Goal: Task Accomplishment & Management: Manage account settings

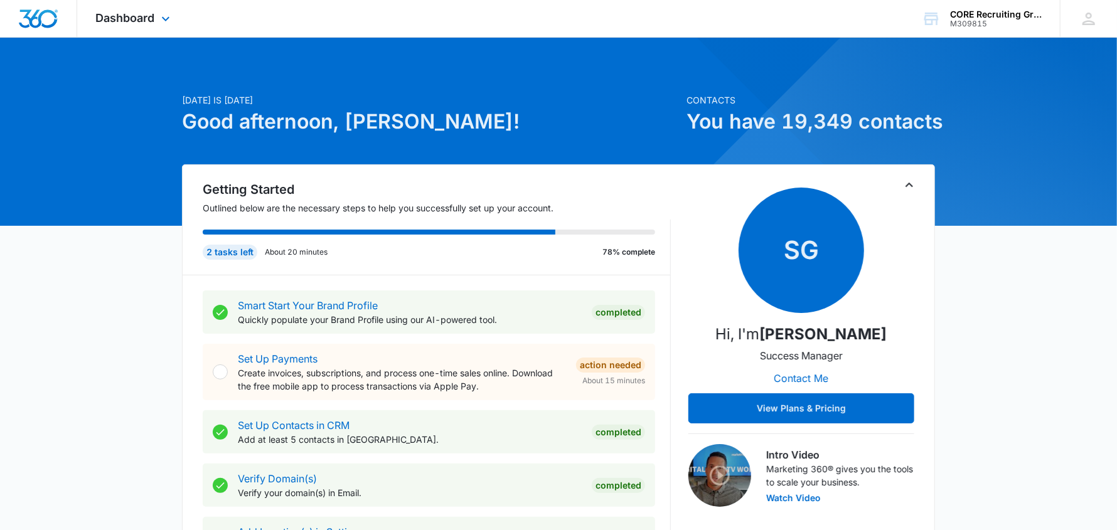
click at [44, 17] on img "Dashboard" at bounding box center [38, 18] width 40 height 19
click at [116, 21] on span "Dashboard" at bounding box center [125, 17] width 59 height 13
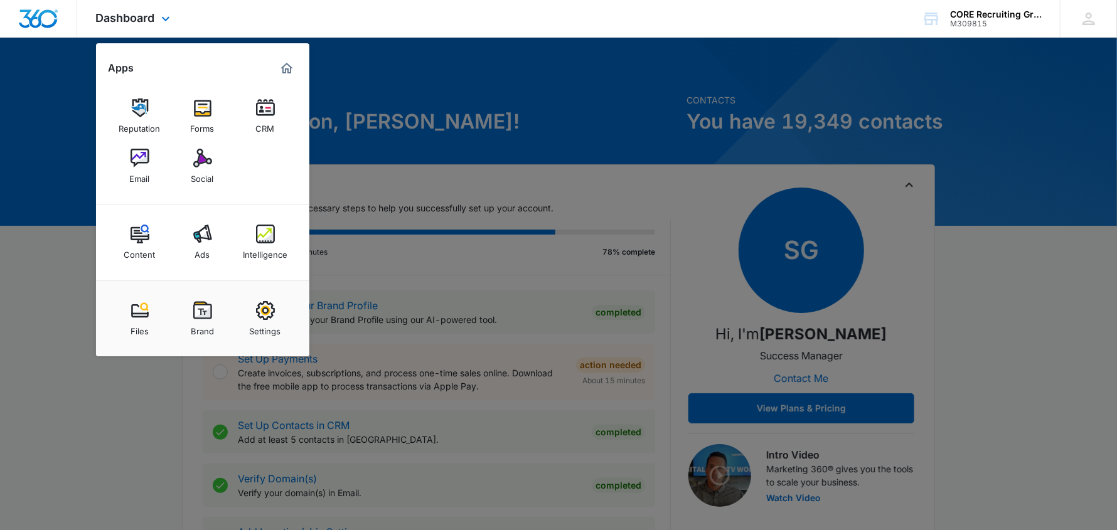
click at [45, 13] on img "Dashboard" at bounding box center [38, 18] width 40 height 19
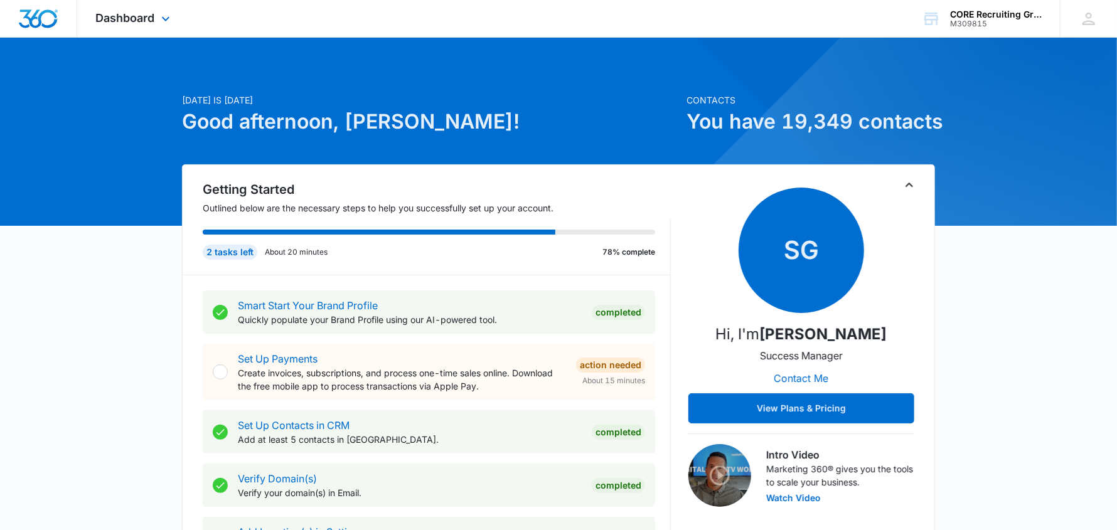
click at [58, 18] on div at bounding box center [38, 18] width 77 height 37
click at [43, 18] on img "Dashboard" at bounding box center [38, 18] width 40 height 19
click at [51, 17] on img "Dashboard" at bounding box center [38, 18] width 40 height 19
click at [37, 24] on img "Dashboard" at bounding box center [38, 18] width 40 height 19
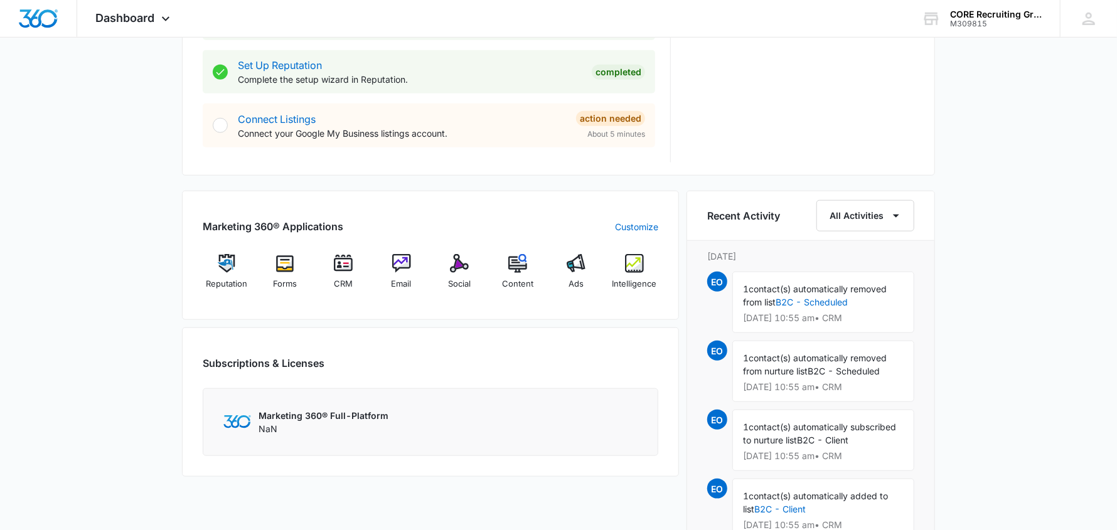
scroll to position [627, 0]
click at [342, 268] on img at bounding box center [343, 263] width 19 height 19
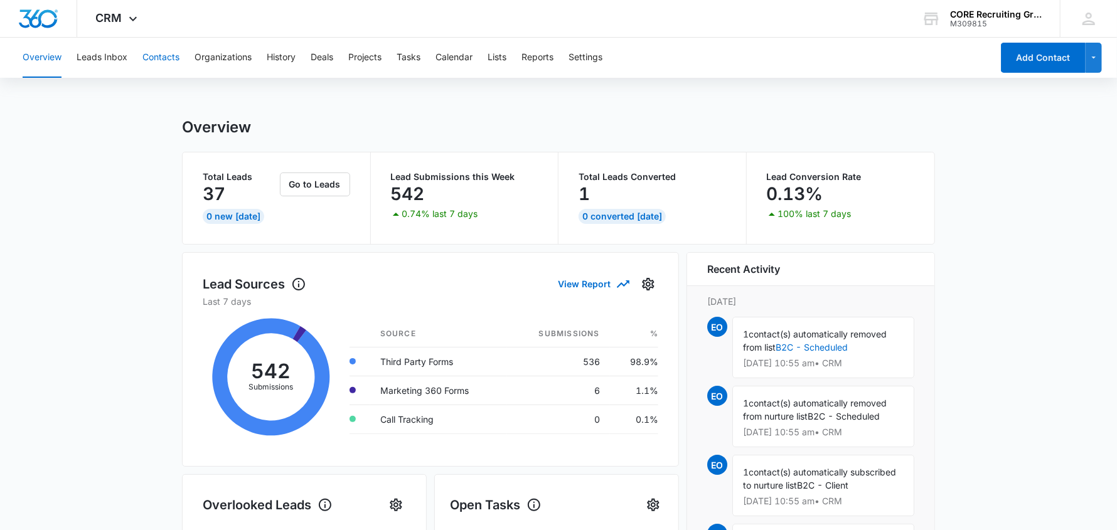
click at [161, 52] on button "Contacts" at bounding box center [161, 58] width 37 height 40
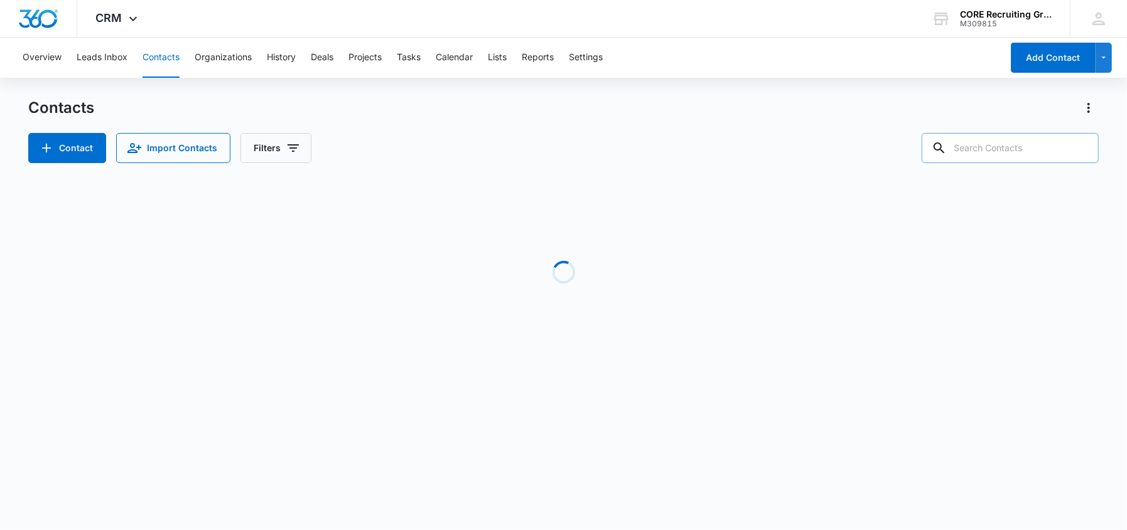
click at [977, 154] on input "text" at bounding box center [1010, 148] width 177 height 30
paste input "[EMAIL_ADDRESS][DOMAIN_NAME]"
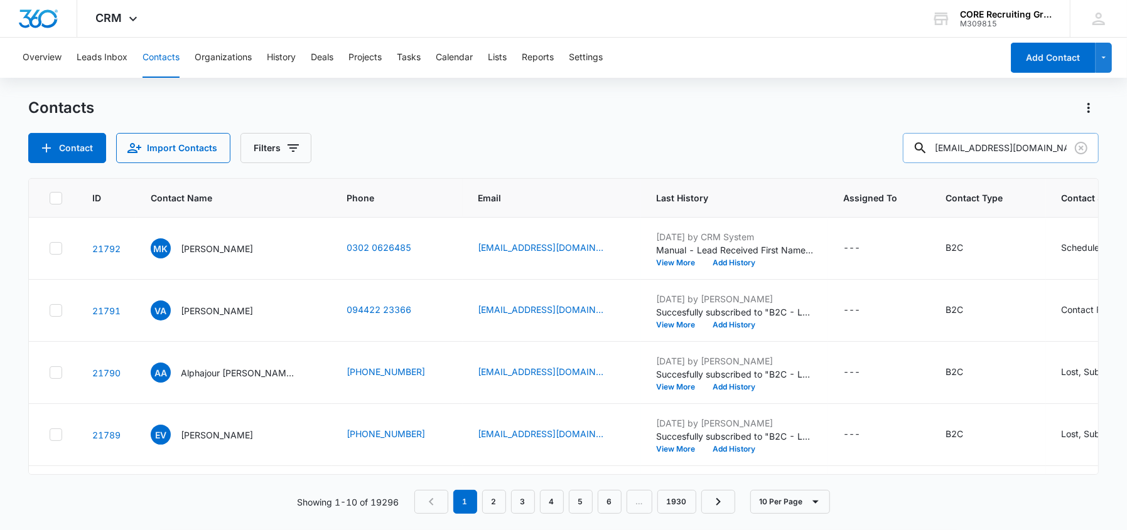
drag, startPoint x: 1066, startPoint y: 146, endPoint x: 1027, endPoint y: 151, distance: 39.3
click at [1027, 151] on input "[EMAIL_ADDRESS][DOMAIN_NAME]" at bounding box center [1001, 148] width 196 height 30
type input "bjeffreybridges"
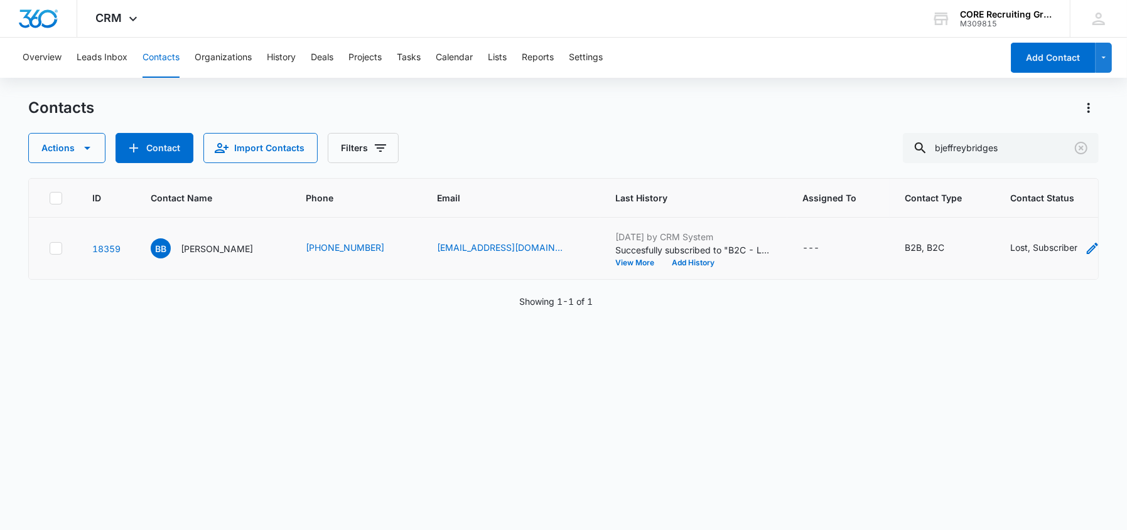
click at [1087, 247] on icon "Contact Status - Lost, Subscriber - Select to Edit Field" at bounding box center [1092, 248] width 11 height 11
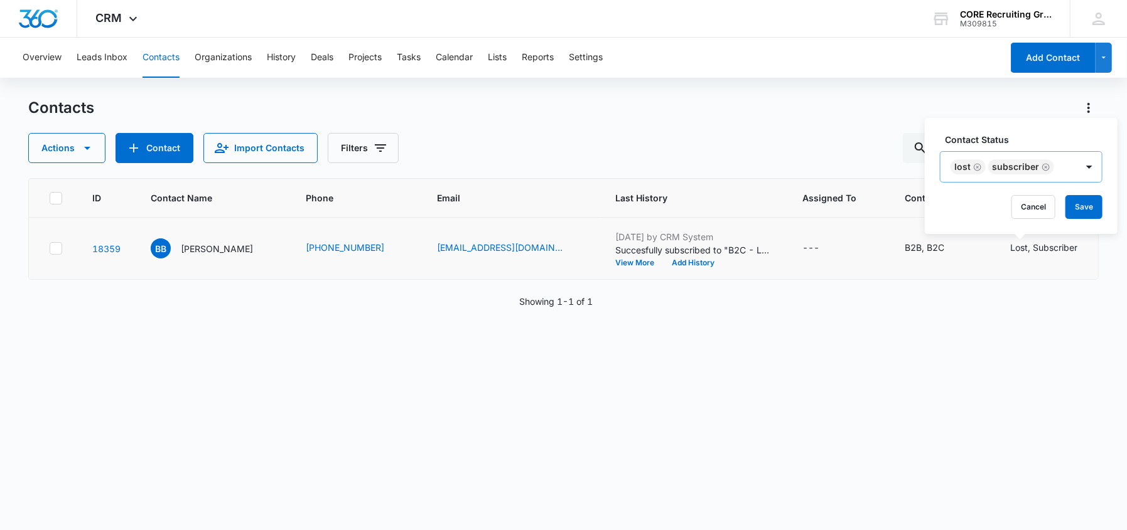
click at [978, 166] on icon "Remove Lost" at bounding box center [977, 167] width 9 height 9
type input "Client"
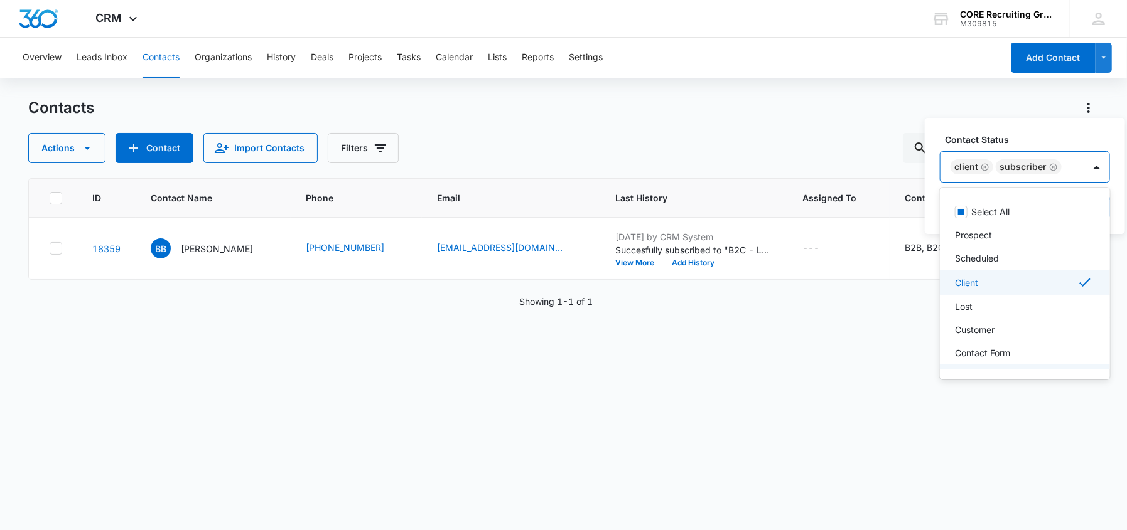
click at [908, 342] on div "ID Contact Name Phone Email Last History Assigned To Contact Type Contact Statu…" at bounding box center [563, 346] width 1070 height 336
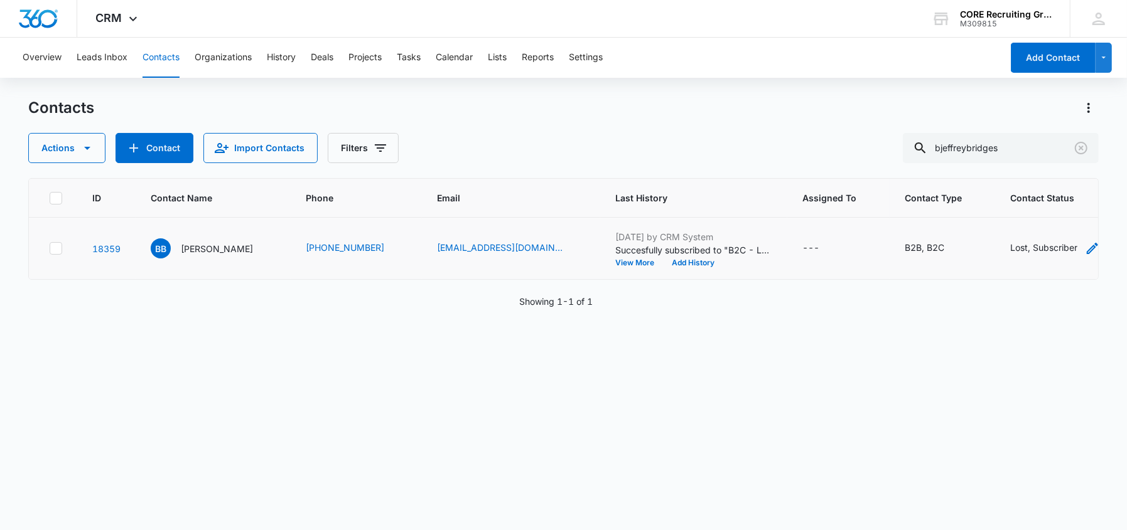
click at [1087, 247] on icon "Contact Status - Lost, Subscriber - Select to Edit Field" at bounding box center [1092, 248] width 11 height 11
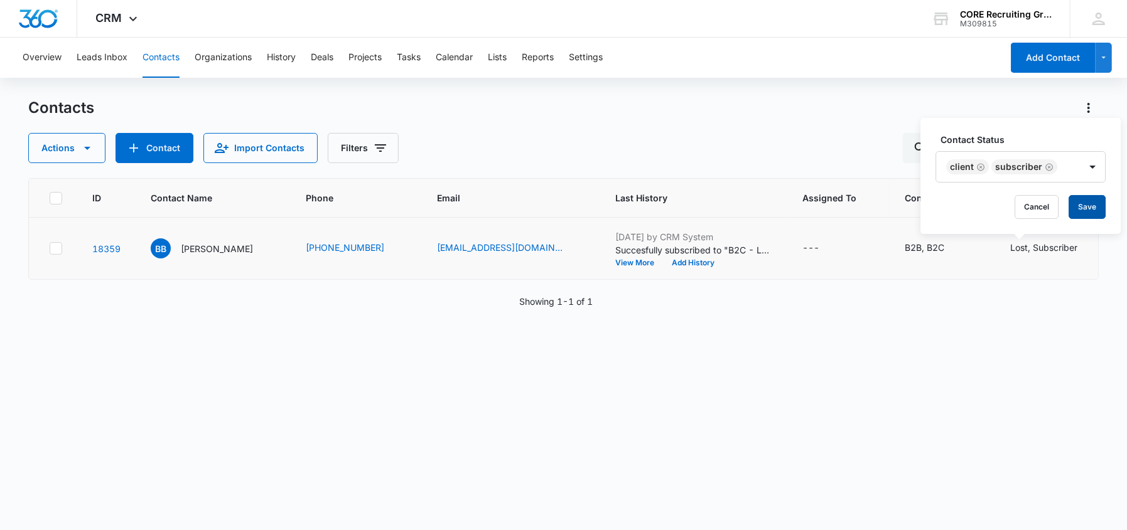
click at [1086, 202] on button "Save" at bounding box center [1086, 207] width 37 height 24
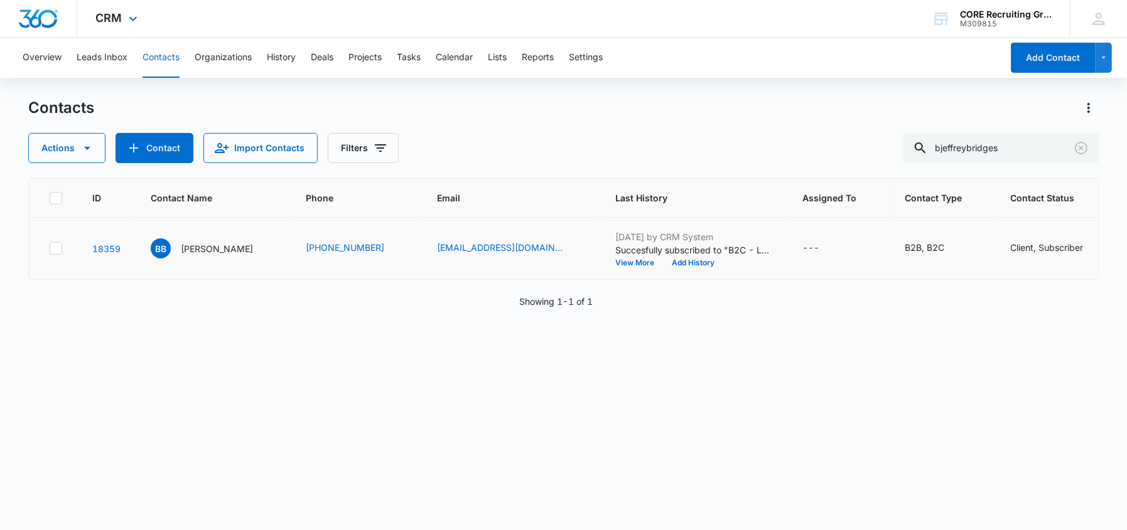
click at [29, 16] on img "Dashboard" at bounding box center [38, 18] width 40 height 19
